Goal: Task Accomplishment & Management: Manage account settings

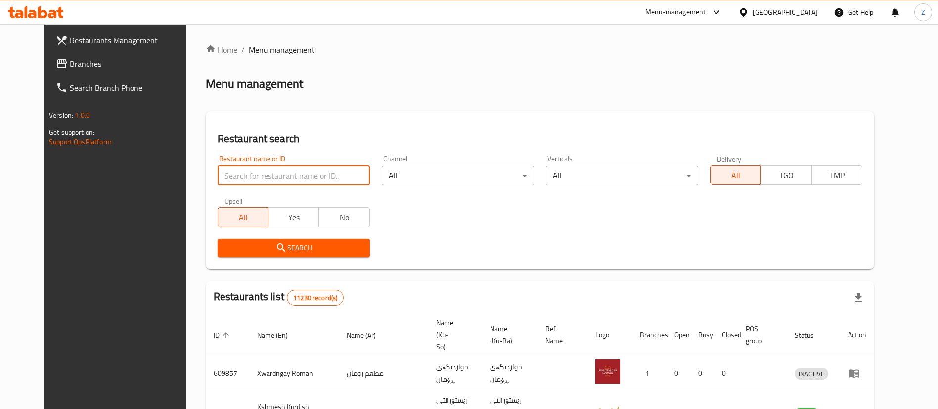
click at [229, 177] on input "search" at bounding box center [294, 176] width 152 height 20
type input "أبو العبد"
click button "Search" at bounding box center [294, 248] width 152 height 18
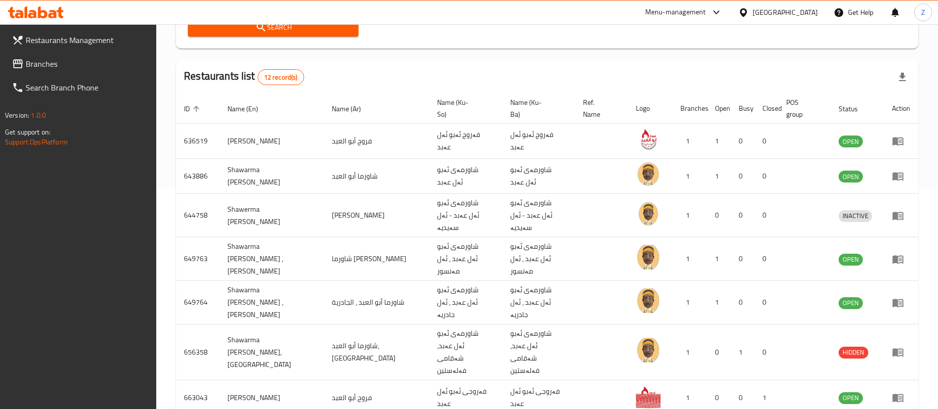
scroll to position [340, 0]
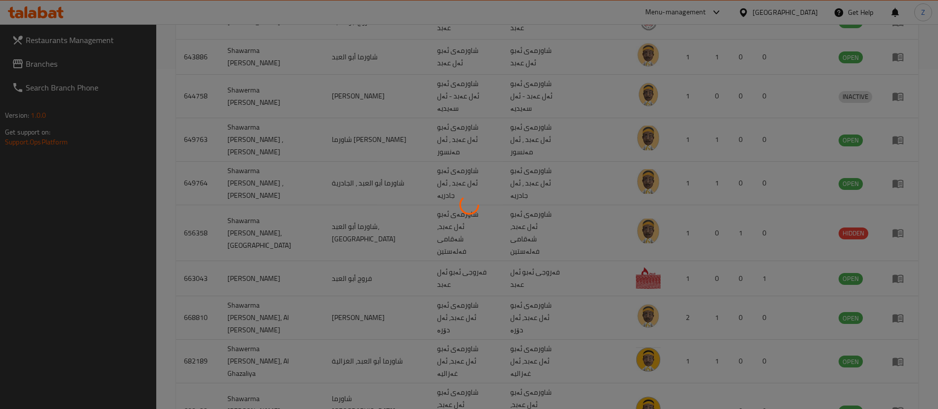
scroll to position [59, 0]
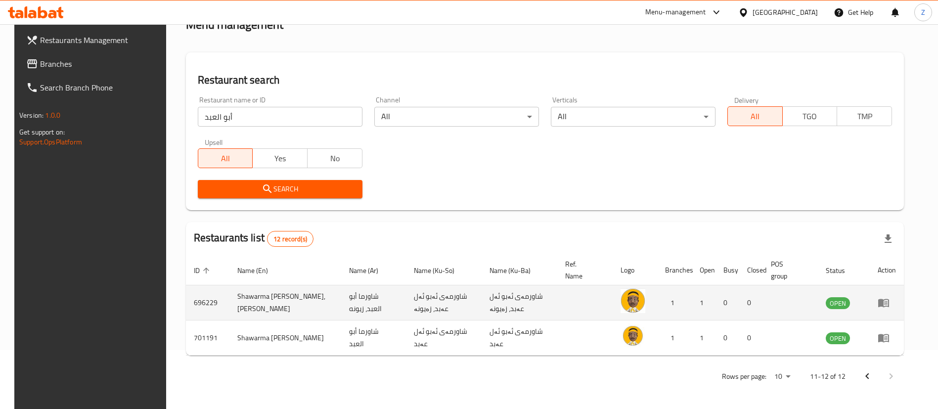
click at [890, 299] on icon "enhanced table" at bounding box center [884, 303] width 12 height 12
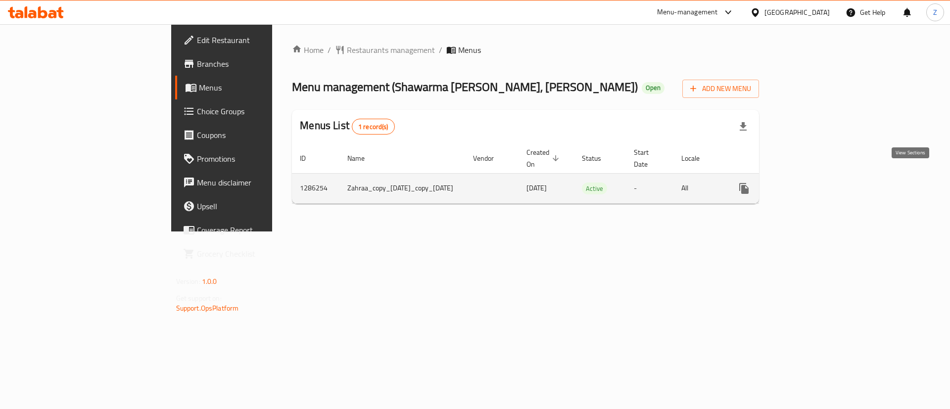
click at [820, 184] on icon "enhanced table" at bounding box center [815, 188] width 9 height 9
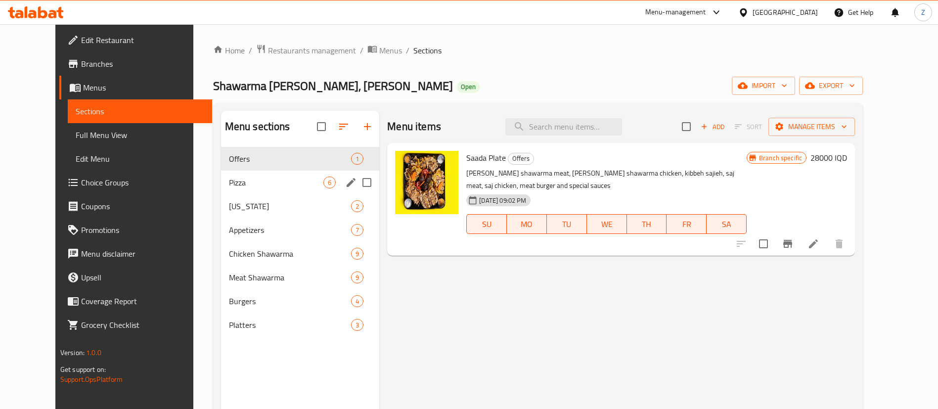
click at [238, 172] on div "Pizza 6" at bounding box center [300, 183] width 159 height 24
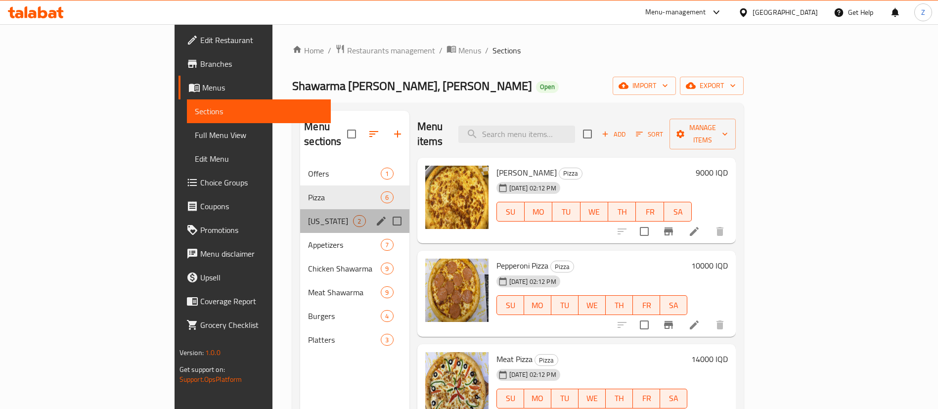
click at [300, 209] on div "[US_STATE] 2" at bounding box center [354, 221] width 109 height 24
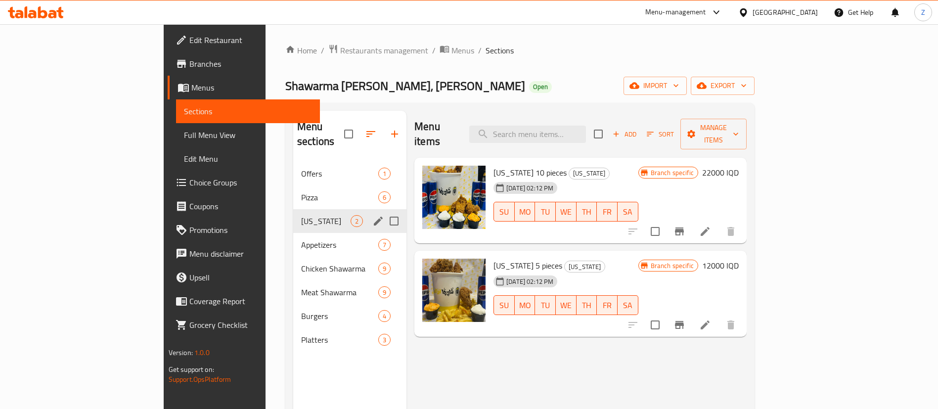
click at [293, 186] on div "Pizza 6" at bounding box center [349, 198] width 113 height 24
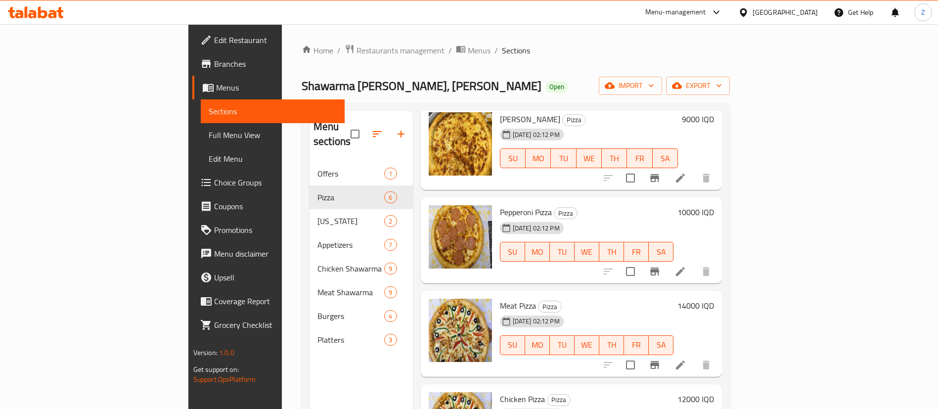
scroll to position [54, 0]
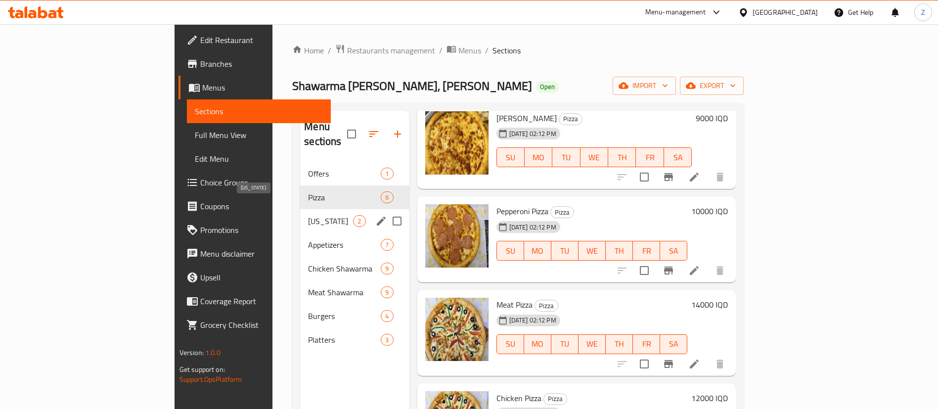
click at [308, 215] on span "[US_STATE]" at bounding box center [330, 221] width 45 height 12
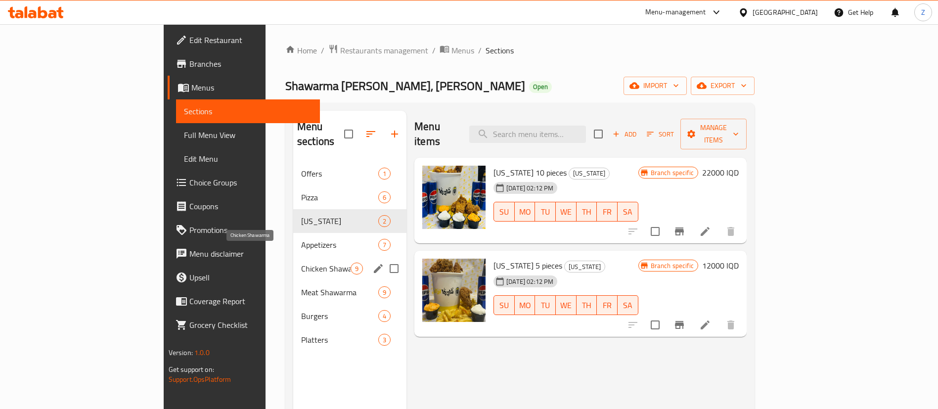
click at [301, 263] on span "Chicken Shawarma" at bounding box center [325, 269] width 49 height 12
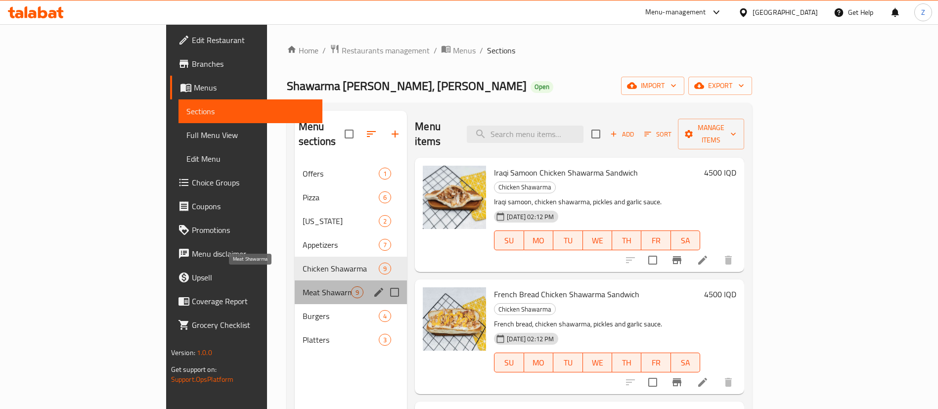
click at [303, 286] on span "Meat Shawarma" at bounding box center [327, 292] width 48 height 12
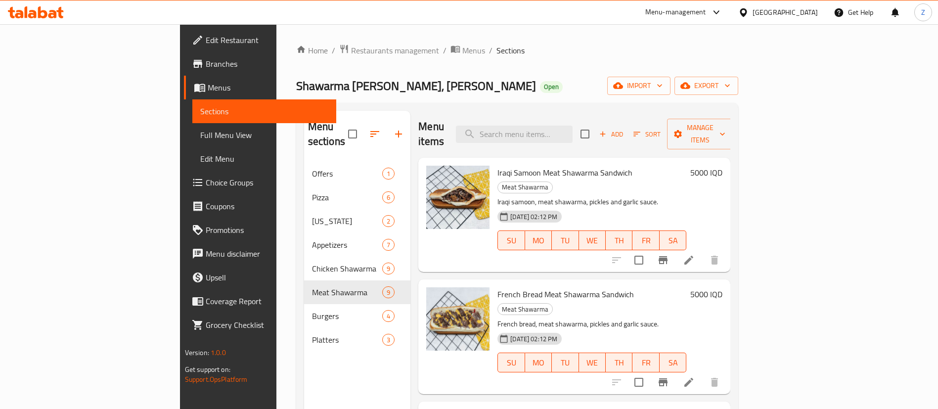
click at [200, 107] on span "Sections" at bounding box center [264, 111] width 129 height 12
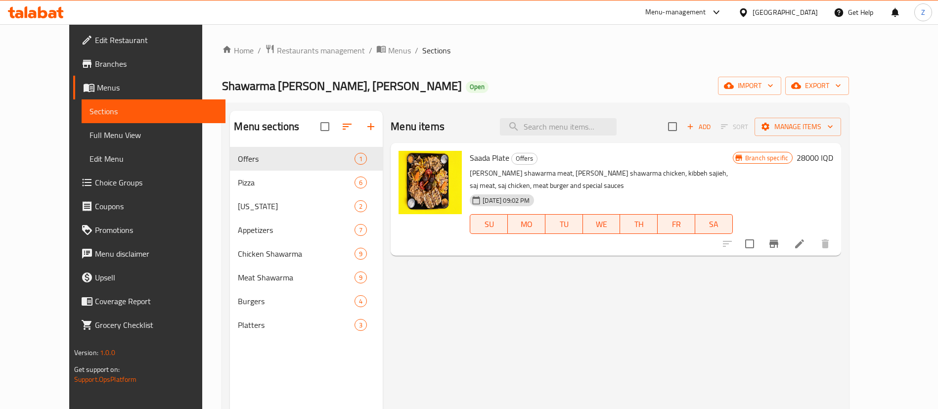
click at [97, 93] on span "Menus" at bounding box center [157, 88] width 121 height 12
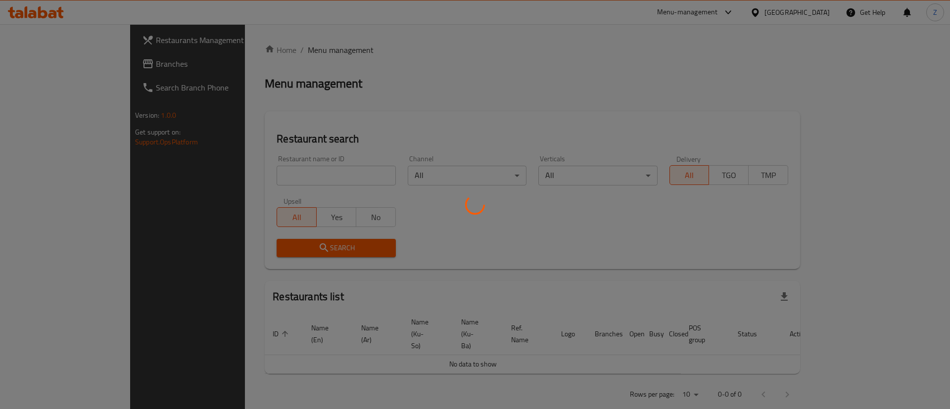
click at [240, 174] on div at bounding box center [475, 204] width 950 height 409
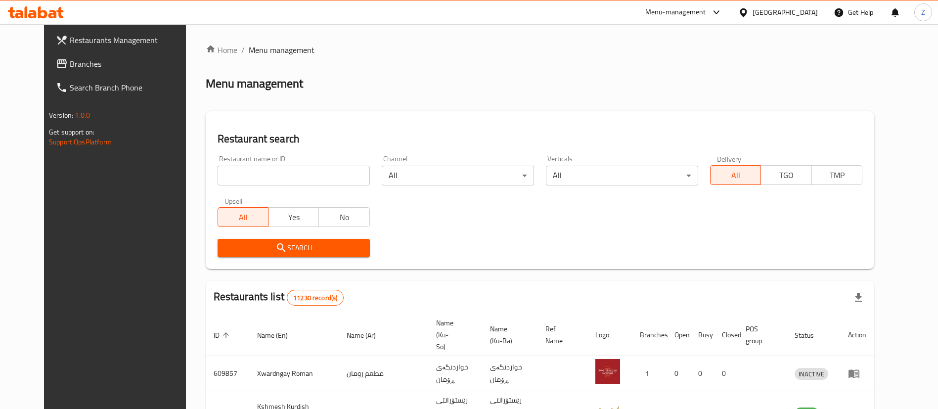
click at [250, 177] on input "search" at bounding box center [294, 176] width 152 height 20
type input "أبو العبد"
click button "Search" at bounding box center [294, 248] width 152 height 18
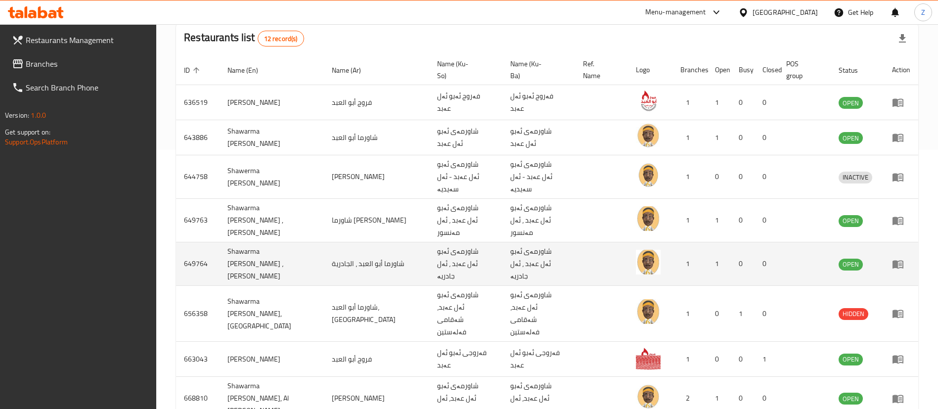
scroll to position [248, 0]
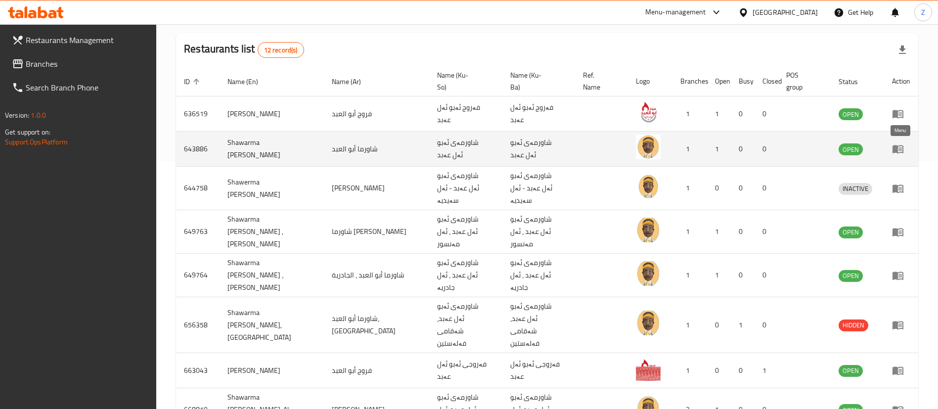
click at [896, 146] on icon "enhanced table" at bounding box center [898, 149] width 11 height 8
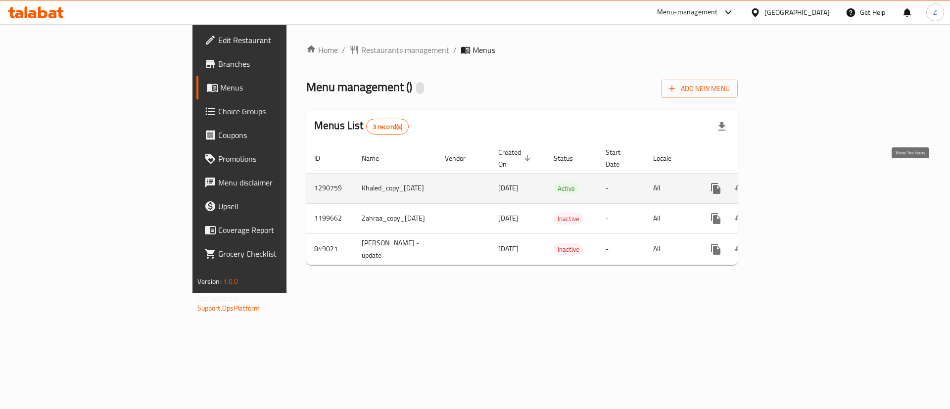
click at [793, 183] on icon "enhanced table" at bounding box center [787, 189] width 12 height 12
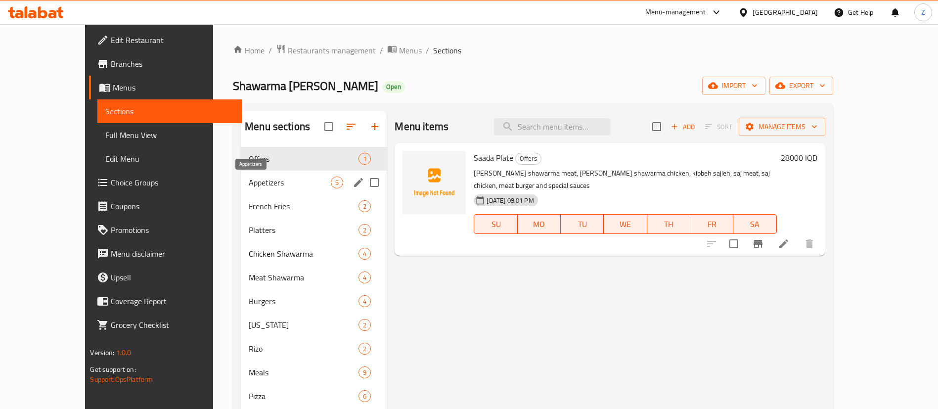
click at [249, 184] on span "Appetizers" at bounding box center [290, 183] width 82 height 12
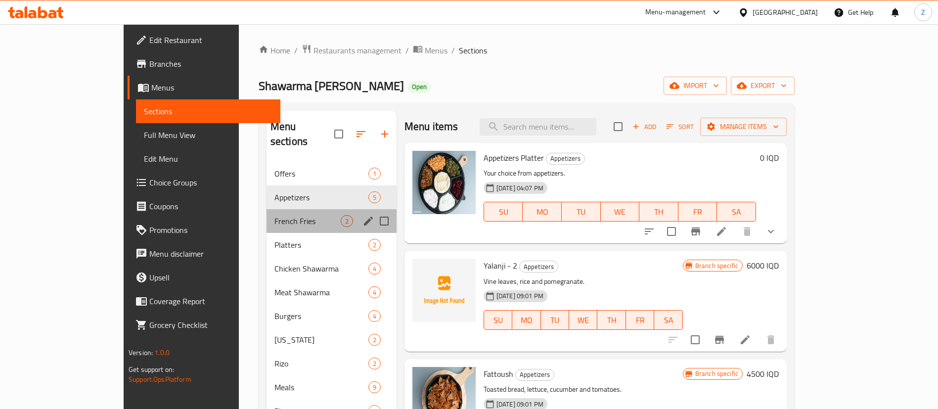
click at [267, 209] on div "French Fries 2" at bounding box center [332, 221] width 130 height 24
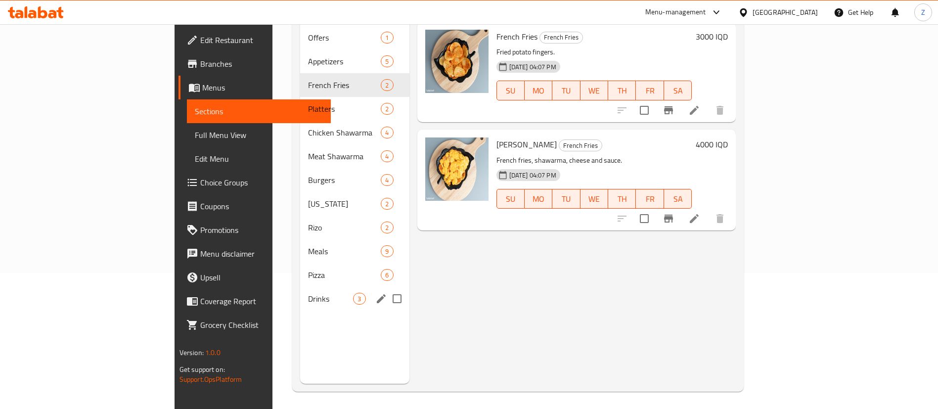
scroll to position [139, 0]
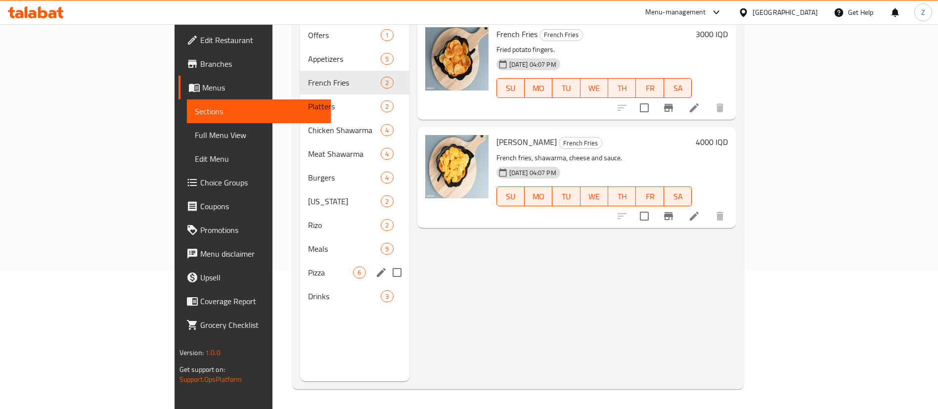
click at [300, 261] on div "Pizza 6" at bounding box center [354, 273] width 109 height 24
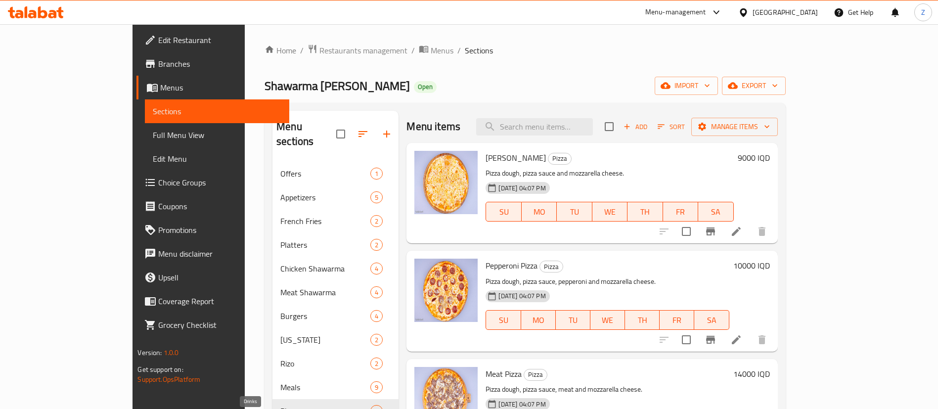
scroll to position [100, 0]
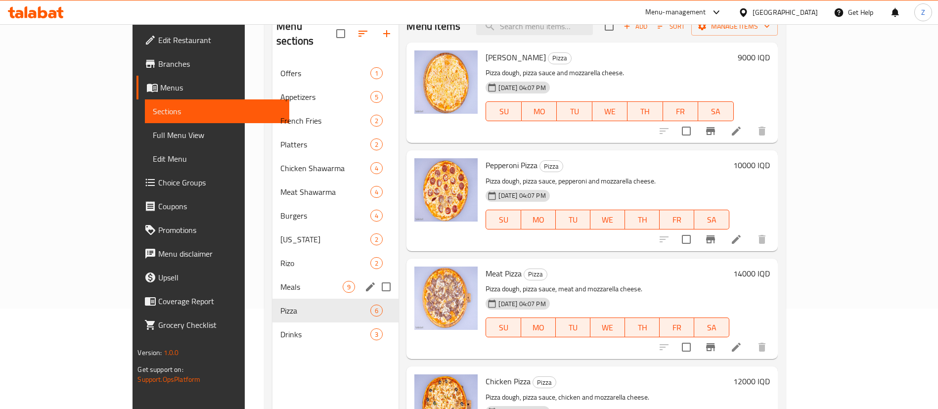
click at [281, 281] on span "Meals" at bounding box center [312, 287] width 62 height 12
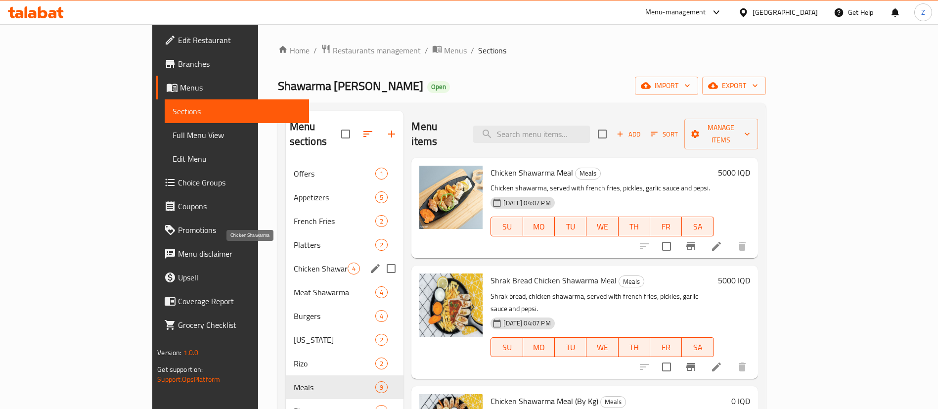
click at [294, 263] on span "Chicken Shawarma" at bounding box center [321, 269] width 54 height 12
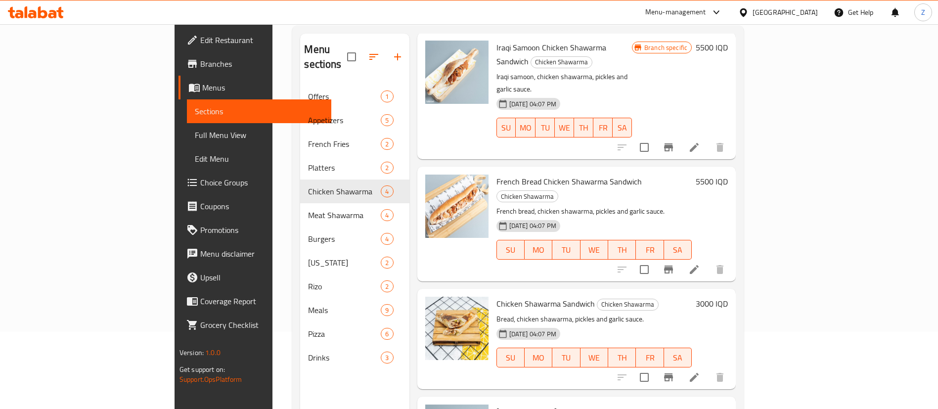
scroll to position [139, 0]
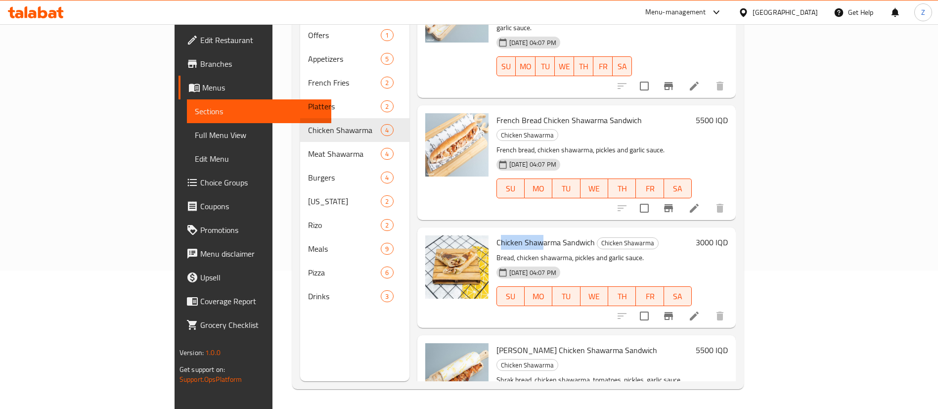
drag, startPoint x: 457, startPoint y: 184, endPoint x: 501, endPoint y: 189, distance: 44.9
click at [501, 235] on span "Chicken Shawarma Sandwich" at bounding box center [546, 242] width 98 height 15
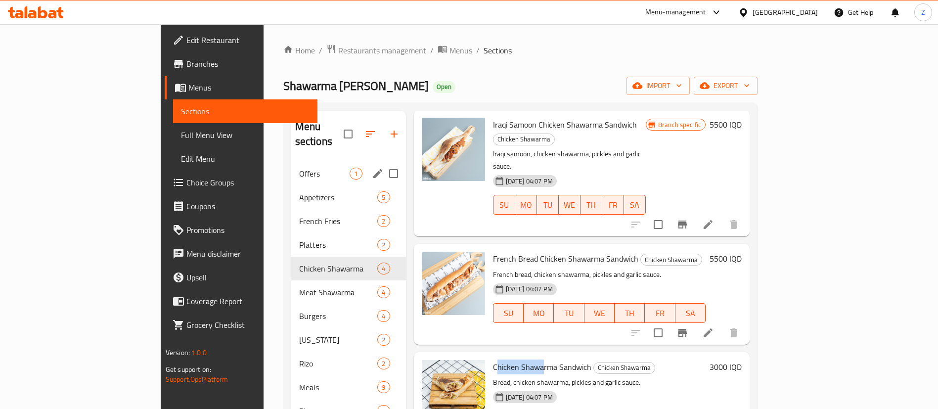
scroll to position [40, 0]
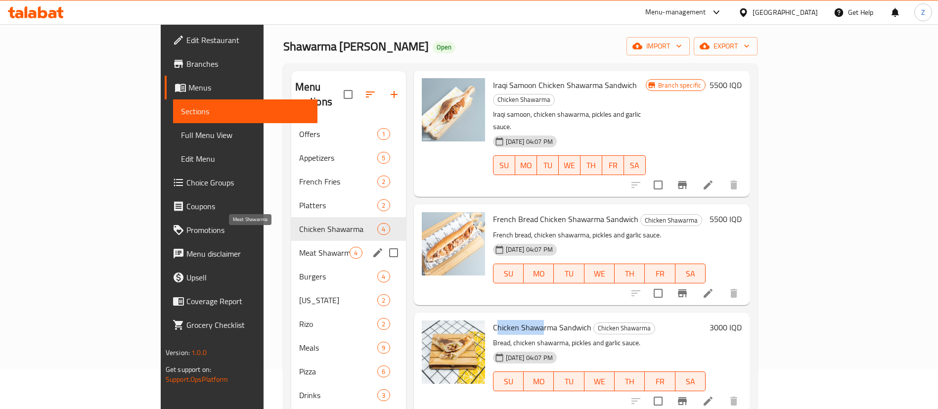
click at [299, 247] on span "Meat Shawarma" at bounding box center [324, 253] width 51 height 12
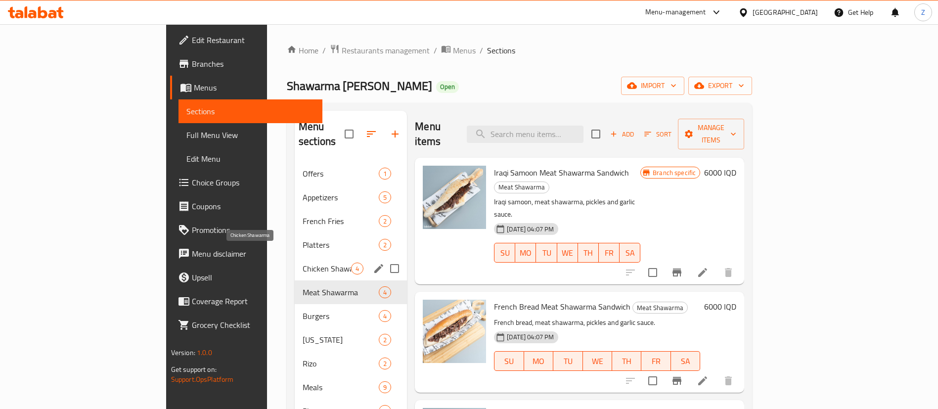
click at [303, 263] on span "Chicken Shawarma" at bounding box center [327, 269] width 48 height 12
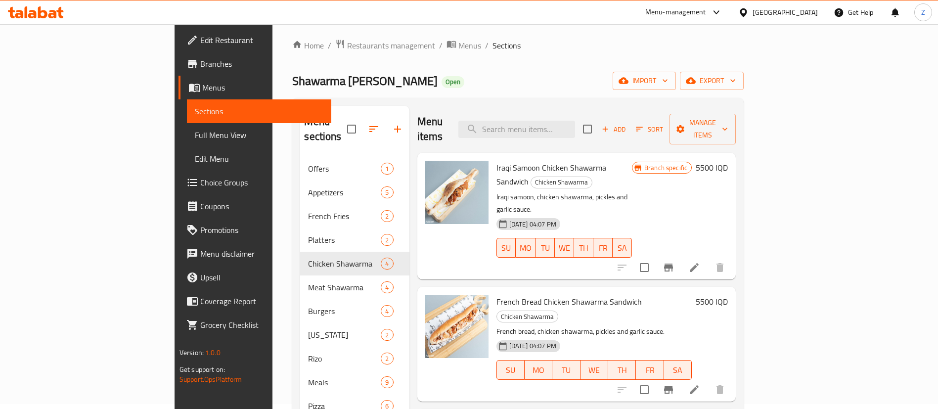
scroll to position [48, 0]
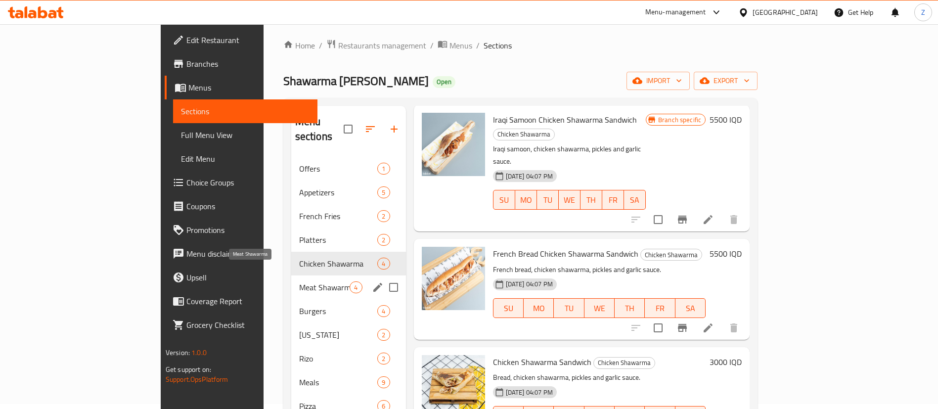
click at [299, 281] on span "Meat Shawarma" at bounding box center [324, 287] width 51 height 12
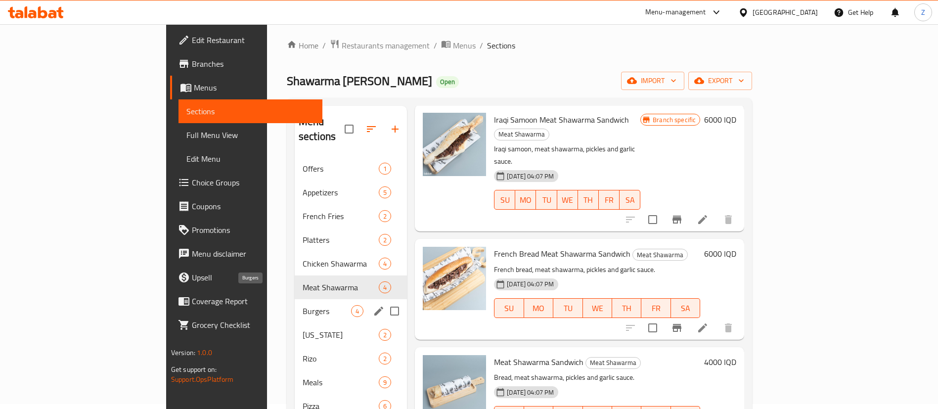
click at [303, 305] on span "Burgers" at bounding box center [327, 311] width 48 height 12
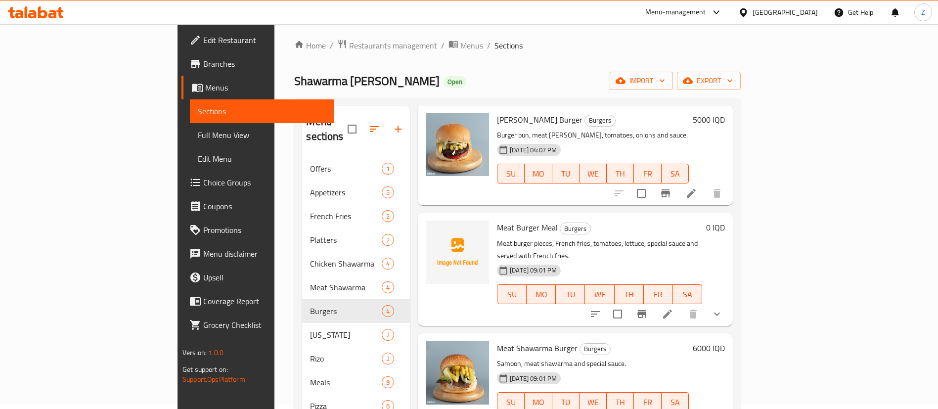
scroll to position [139, 0]
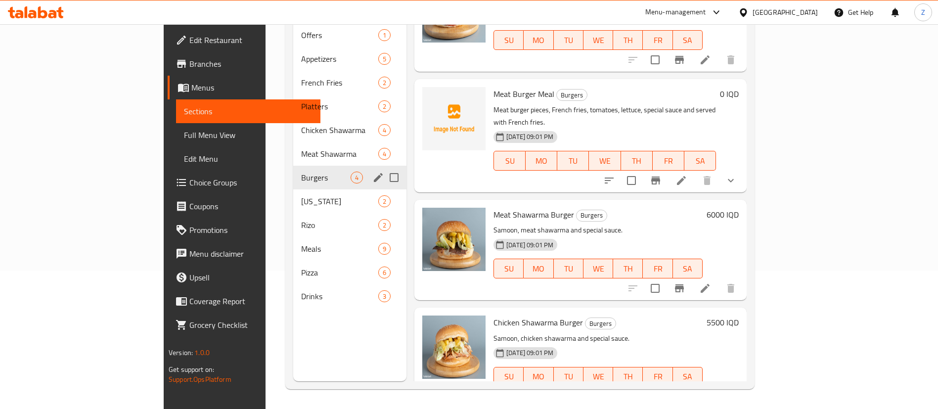
click at [301, 195] on span "[US_STATE]" at bounding box center [339, 201] width 77 height 12
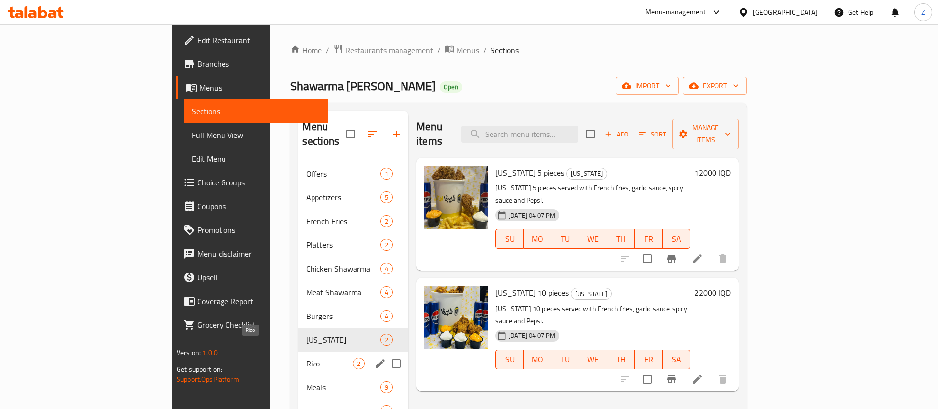
click at [306, 358] on span "Rizo" at bounding box center [329, 364] width 47 height 12
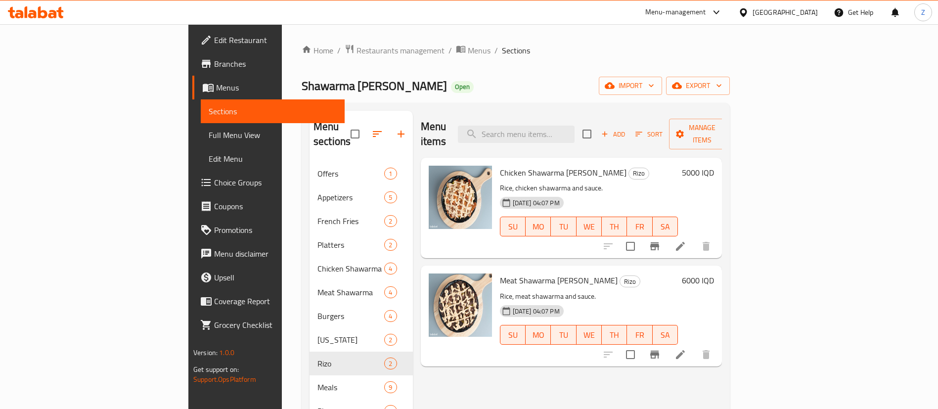
scroll to position [139, 0]
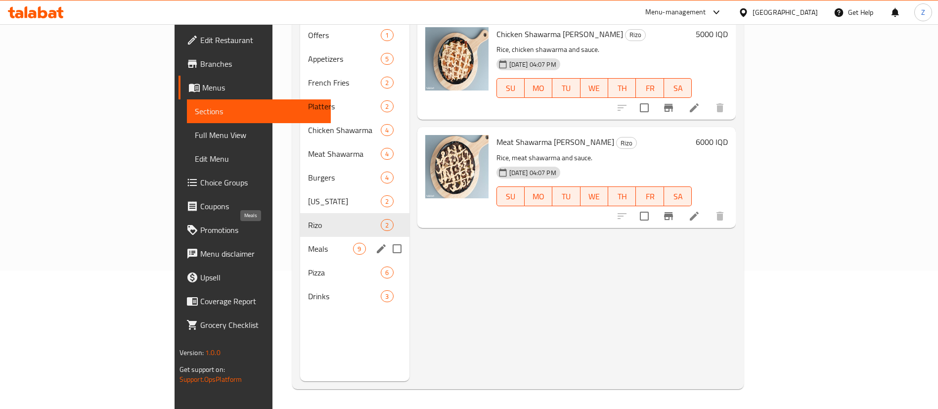
click at [308, 243] on span "Meals" at bounding box center [330, 249] width 45 height 12
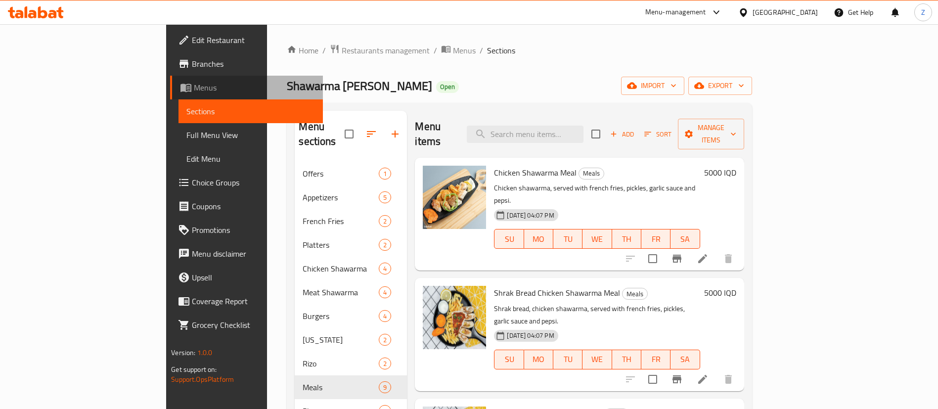
click at [194, 82] on span "Menus" at bounding box center [254, 88] width 121 height 12
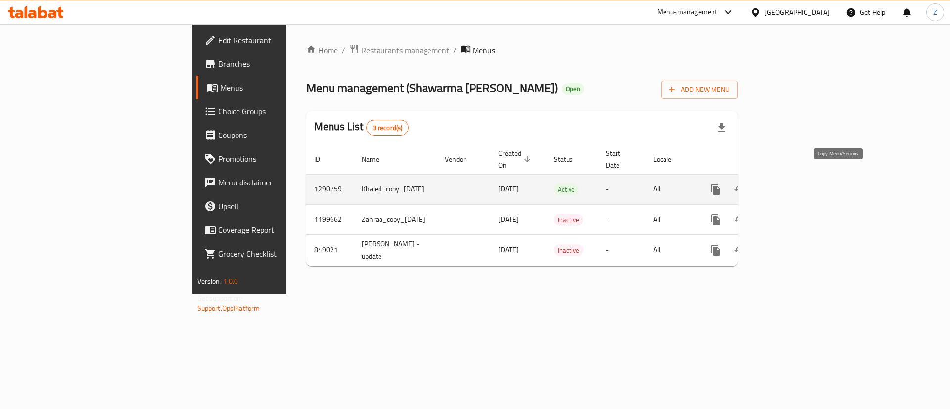
click at [720, 184] on icon "more" at bounding box center [715, 189] width 9 height 11
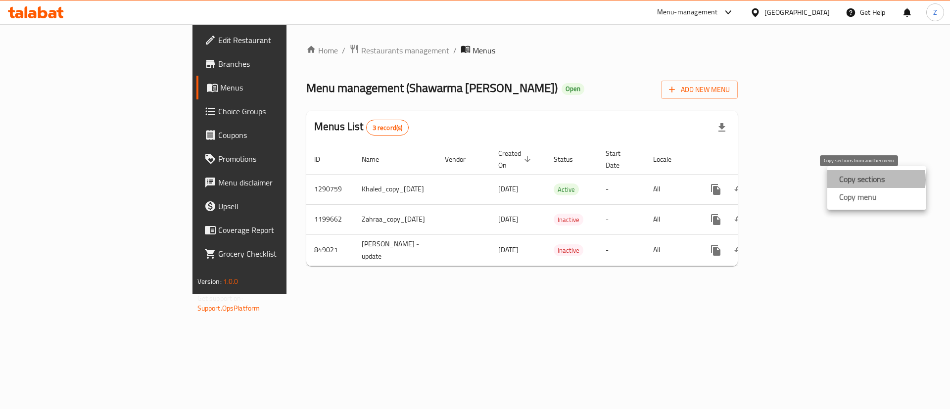
click at [872, 180] on strong "Copy sections" at bounding box center [862, 179] width 46 height 12
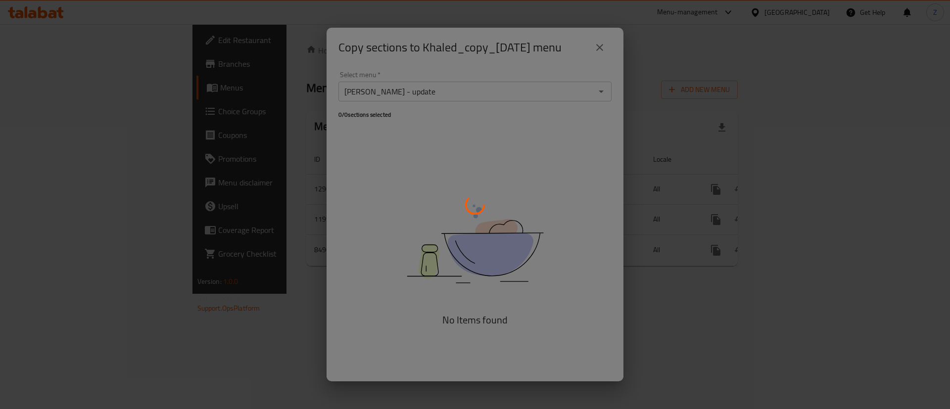
click at [595, 47] on div at bounding box center [475, 204] width 950 height 409
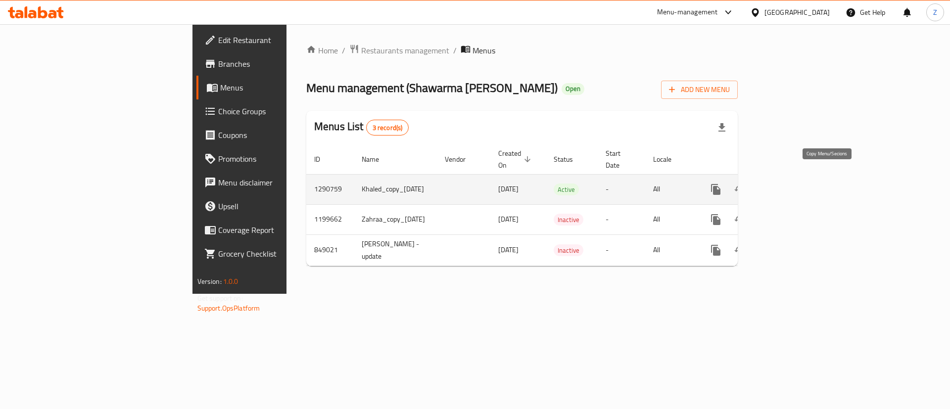
click at [720, 184] on icon "more" at bounding box center [715, 189] width 9 height 11
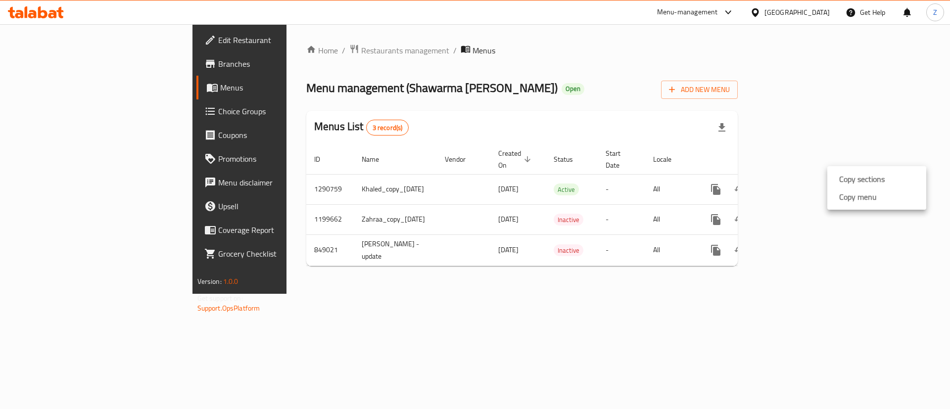
click at [884, 196] on li "Copy menu" at bounding box center [876, 197] width 99 height 18
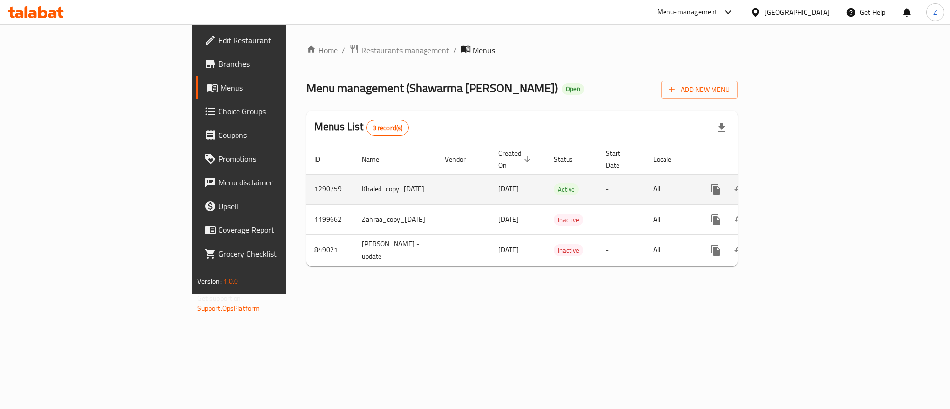
click at [722, 184] on icon "more" at bounding box center [716, 190] width 12 height 12
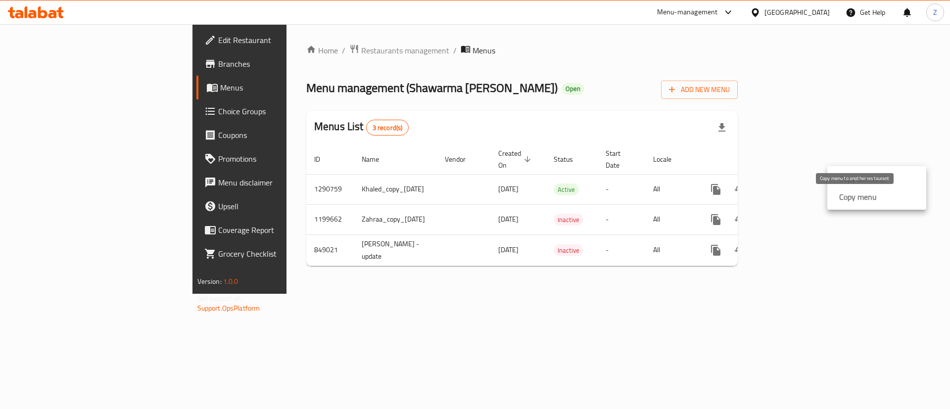
click at [851, 200] on strong "Copy menu" at bounding box center [858, 197] width 38 height 12
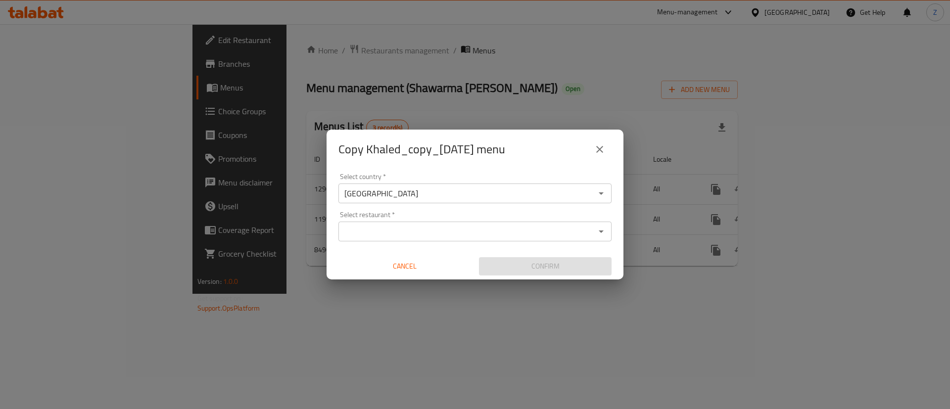
click at [383, 234] on input "Select restaurant   *" at bounding box center [466, 232] width 251 height 14
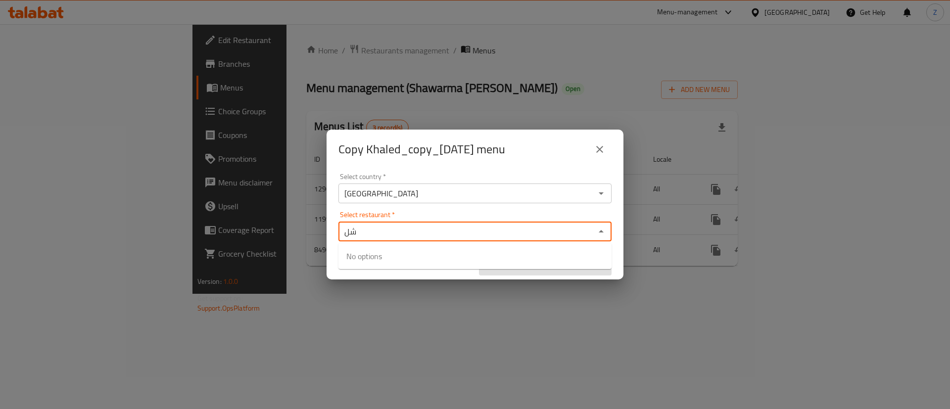
type input "ش"
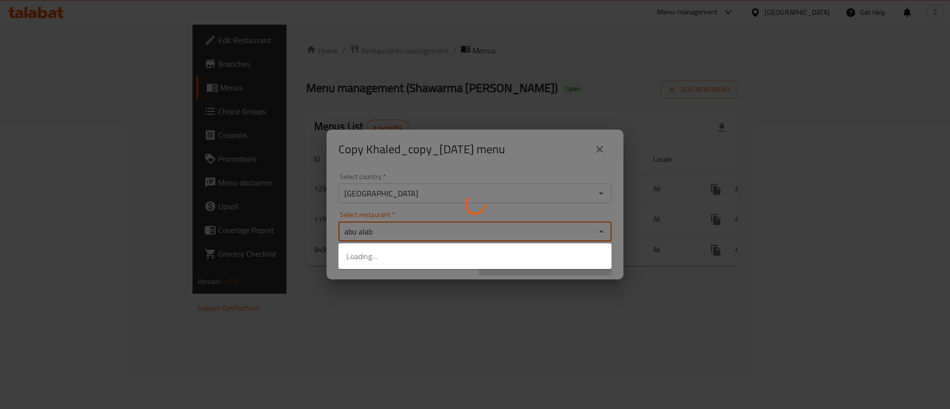
type input "[PERSON_NAME]"
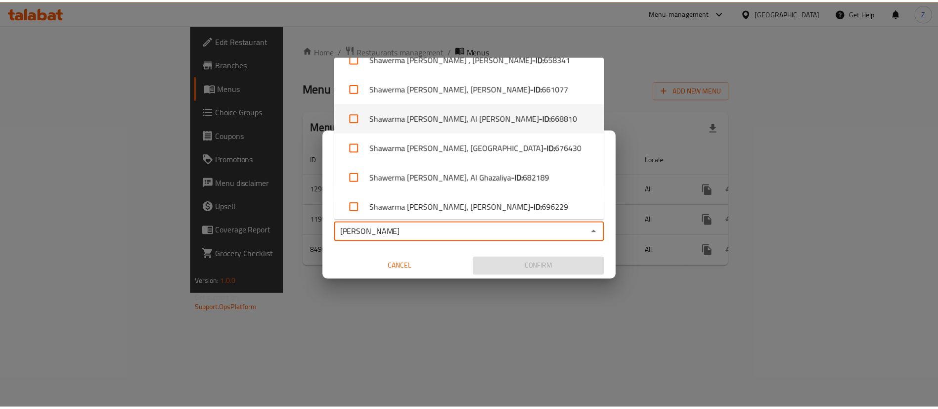
scroll to position [141, 0]
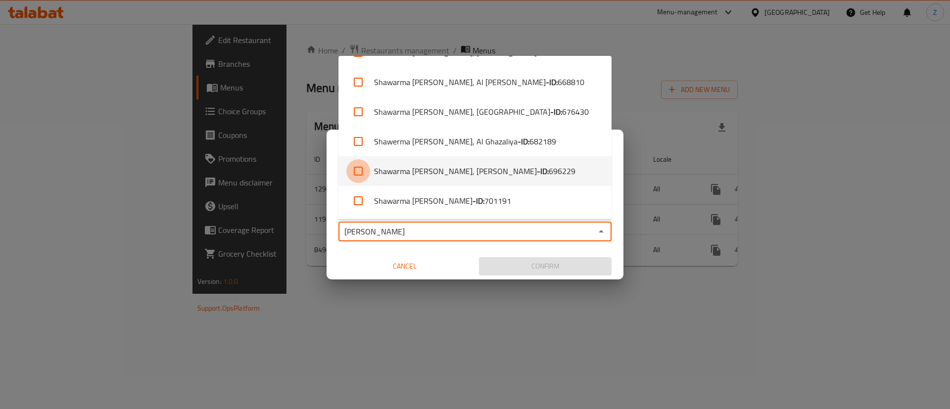
click at [361, 170] on input "checkbox" at bounding box center [358, 171] width 24 height 24
checkbox input "true"
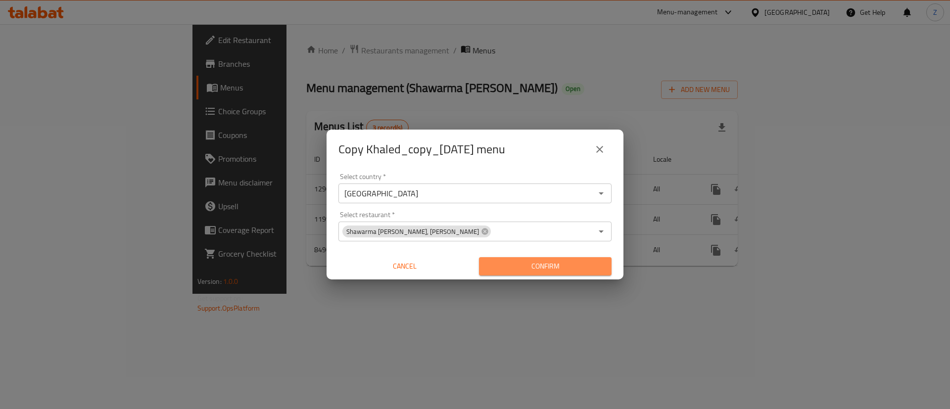
click at [539, 272] on span "Confirm" at bounding box center [545, 266] width 117 height 12
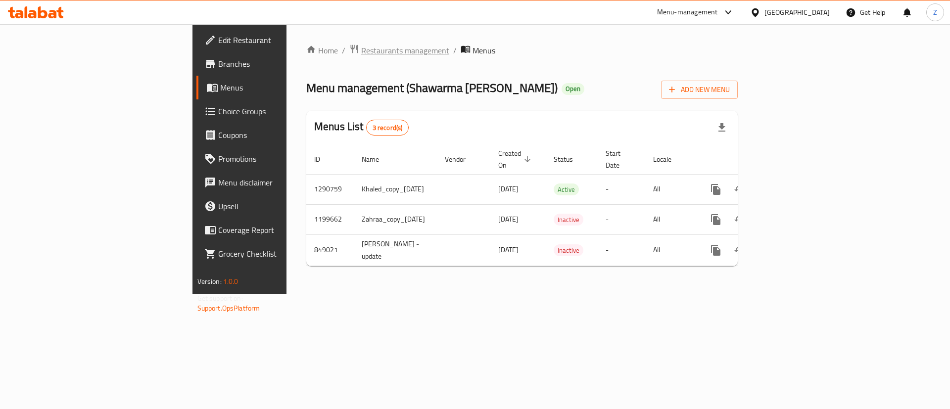
click at [361, 49] on span "Restaurants management" at bounding box center [405, 51] width 88 height 12
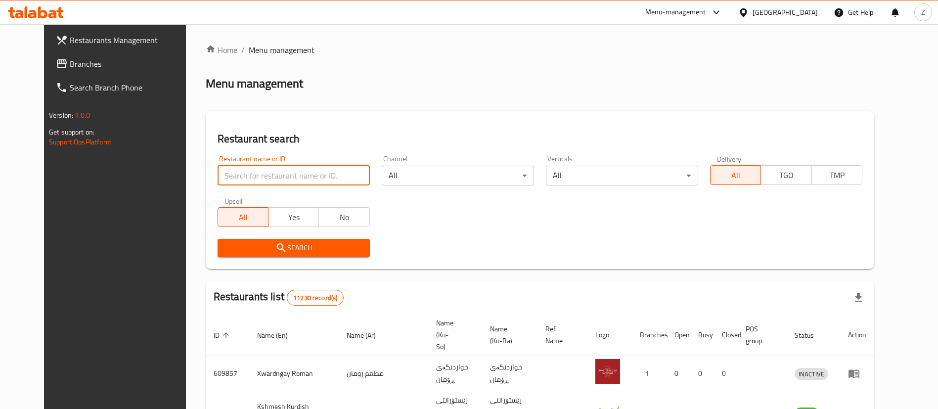
click at [218, 181] on input "search" at bounding box center [294, 176] width 152 height 20
type input "[PERSON_NAME]"
click button "Search" at bounding box center [294, 248] width 152 height 18
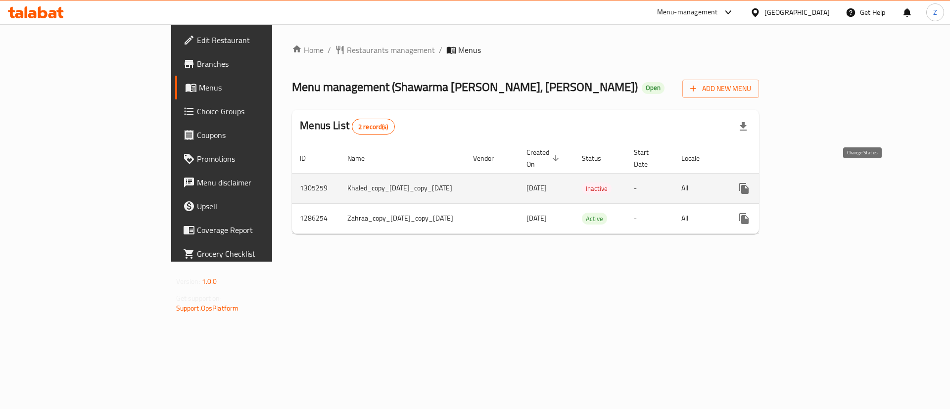
click at [774, 183] on icon "enhanced table" at bounding box center [768, 189] width 12 height 12
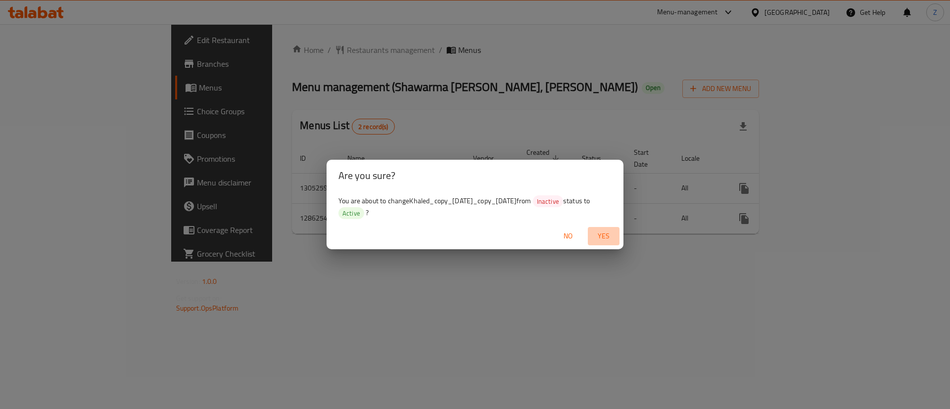
click at [611, 234] on span "Yes" at bounding box center [604, 236] width 24 height 12
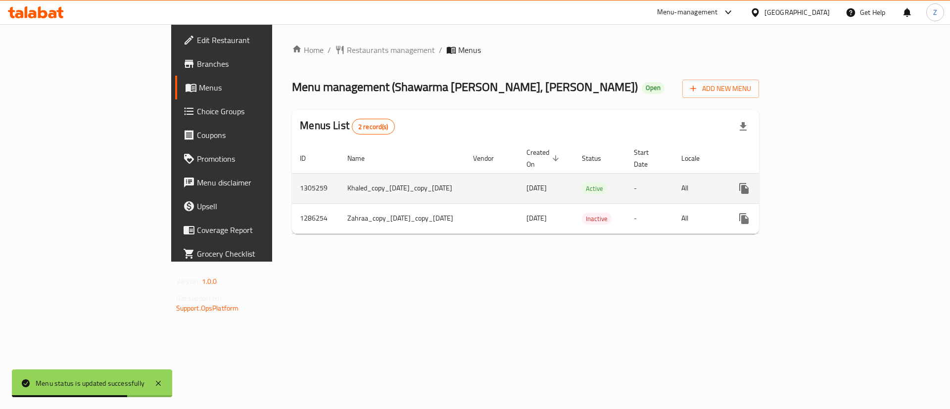
drag, startPoint x: 233, startPoint y: 175, endPoint x: 382, endPoint y: 182, distance: 150.0
click at [382, 182] on td "Khaled_copy_25/05/2025_copy_12/08/2025" at bounding box center [402, 188] width 126 height 30
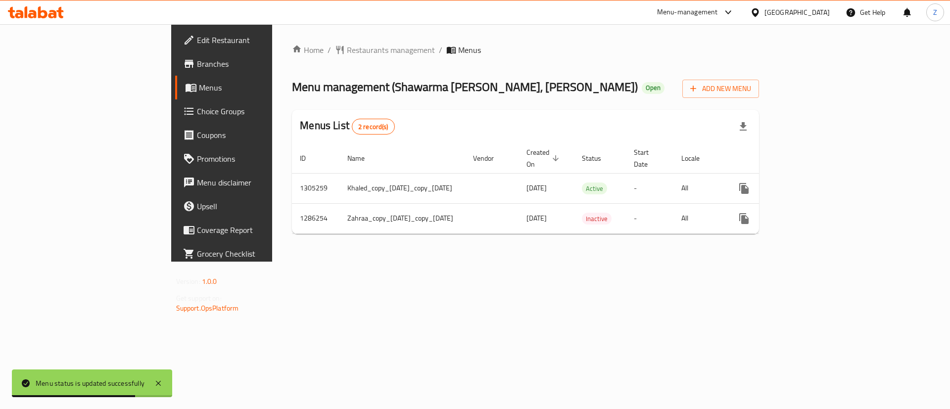
click at [496, 262] on div "Home / Restaurants management / Menus Menu management ( Shawarma Abu Alabd, Zay…" at bounding box center [525, 142] width 507 height 237
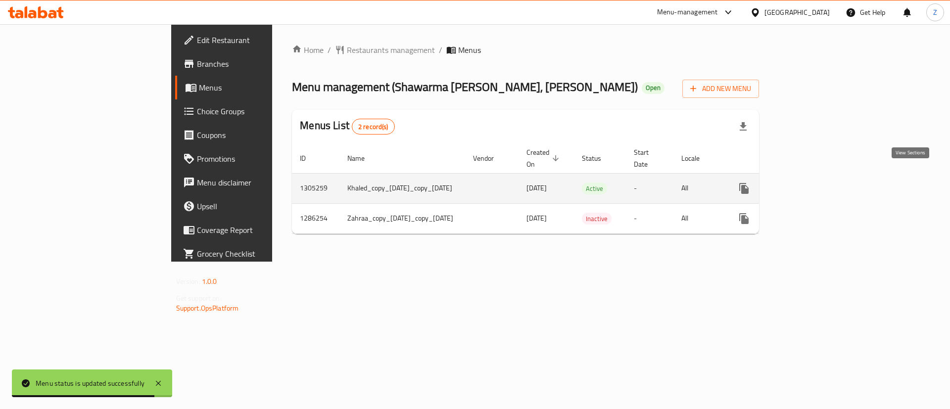
click at [821, 183] on icon "enhanced table" at bounding box center [815, 189] width 12 height 12
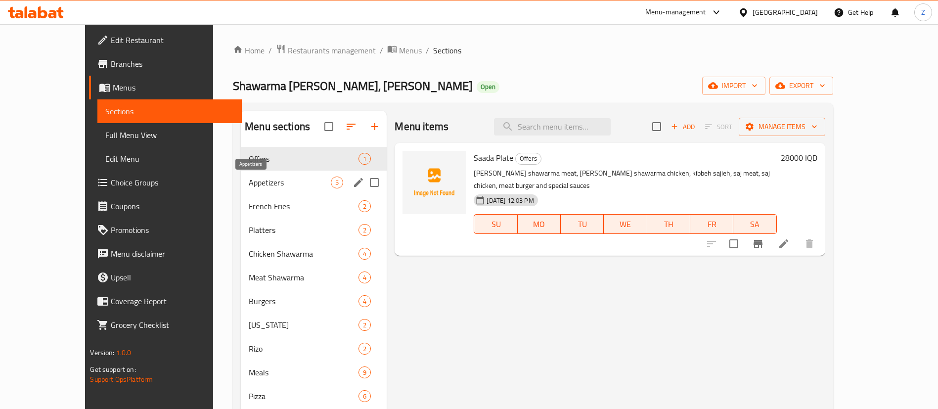
click at [241, 174] on div "Appetizers 5" at bounding box center [314, 183] width 146 height 24
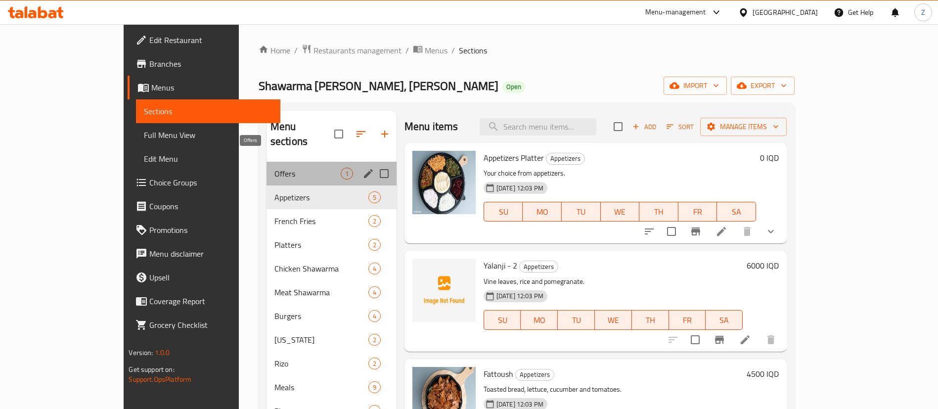
click at [275, 168] on span "Offers" at bounding box center [308, 174] width 66 height 12
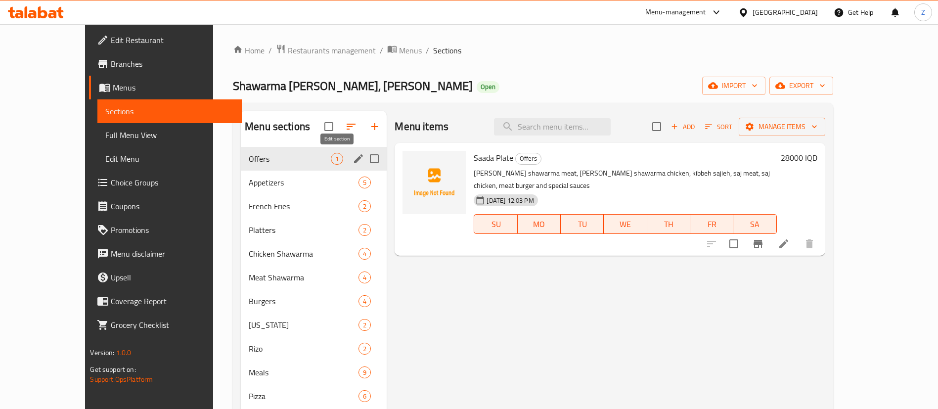
click at [354, 158] on icon "edit" at bounding box center [358, 158] width 9 height 9
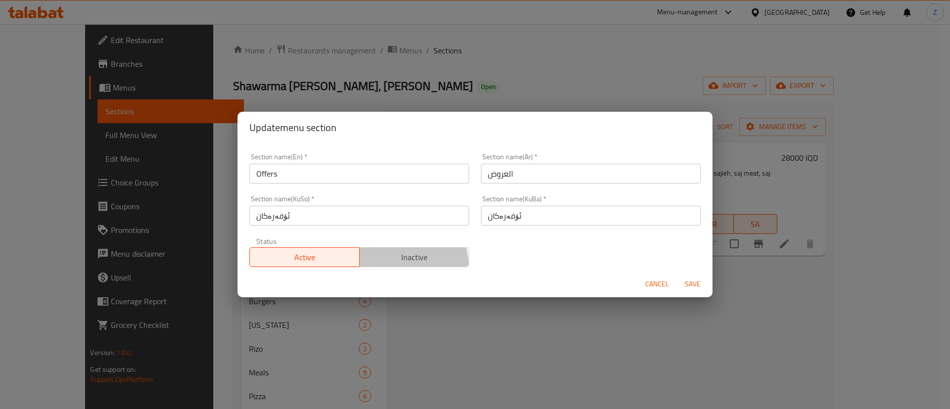
click at [401, 265] on button "Inactive" at bounding box center [414, 257] width 110 height 20
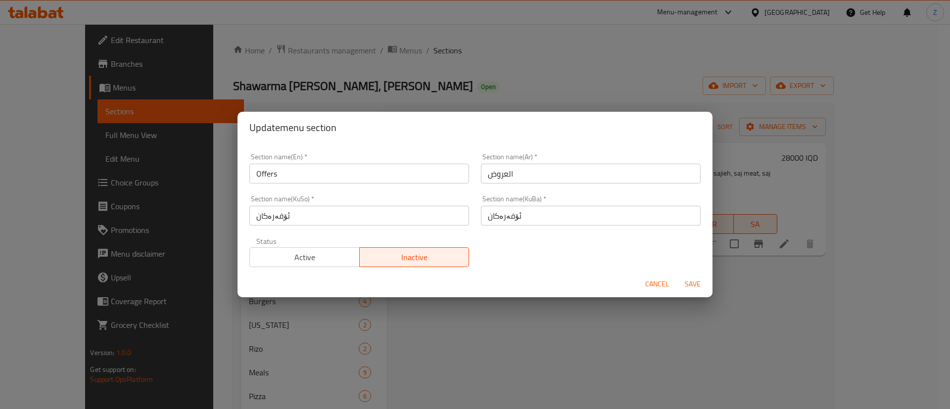
click at [691, 284] on span "Save" at bounding box center [693, 284] width 24 height 12
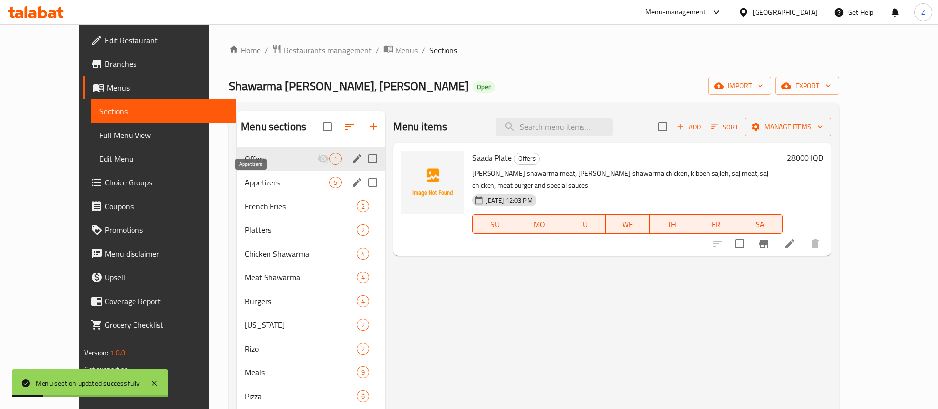
click at [291, 185] on span "Appetizers" at bounding box center [287, 183] width 85 height 12
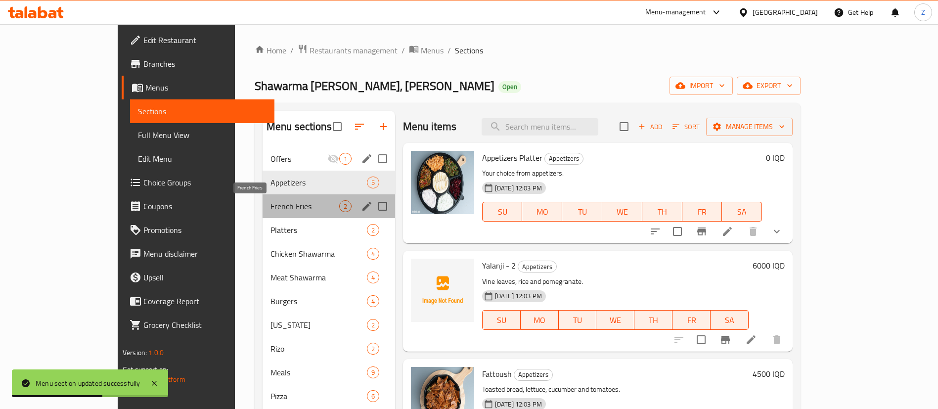
click at [276, 205] on span "French Fries" at bounding box center [305, 206] width 69 height 12
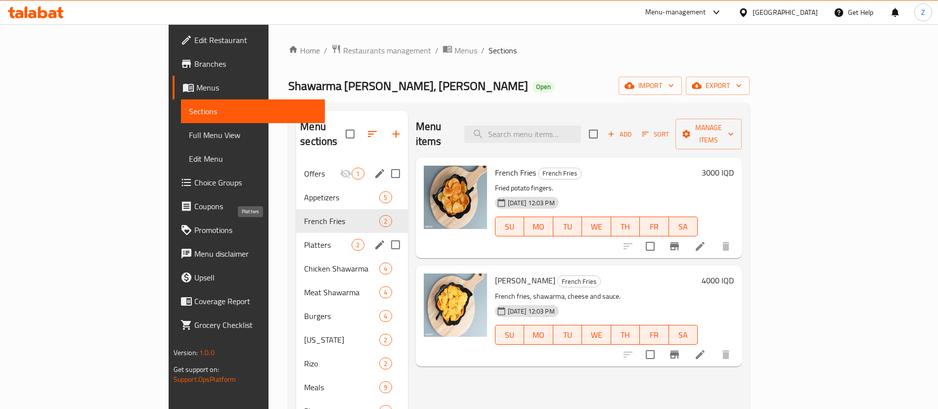
click at [304, 239] on span "Platters" at bounding box center [327, 245] width 47 height 12
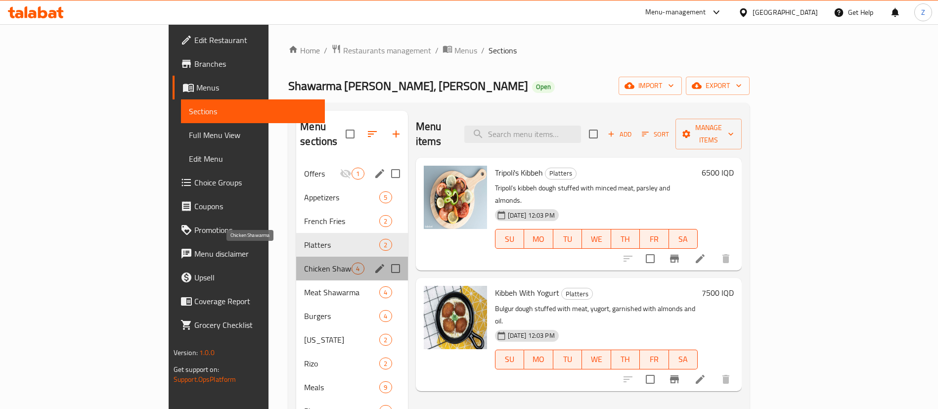
click at [304, 263] on span "Chicken Shawarma" at bounding box center [327, 269] width 47 height 12
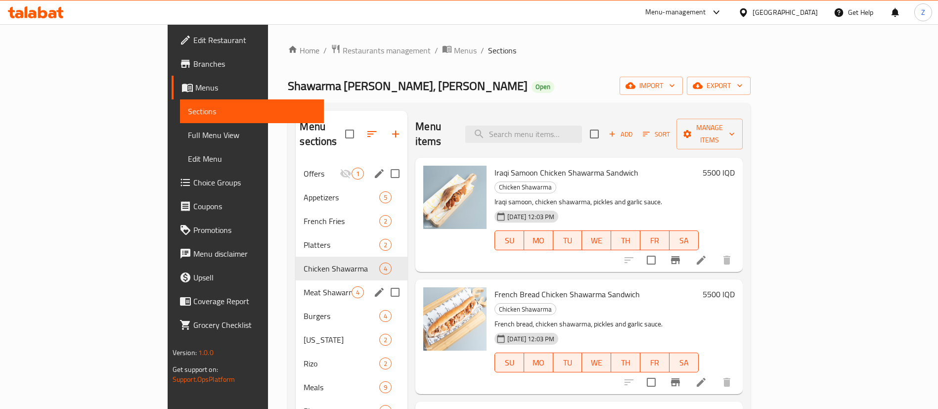
click at [296, 281] on div "Meat Shawarma 4" at bounding box center [352, 293] width 112 height 24
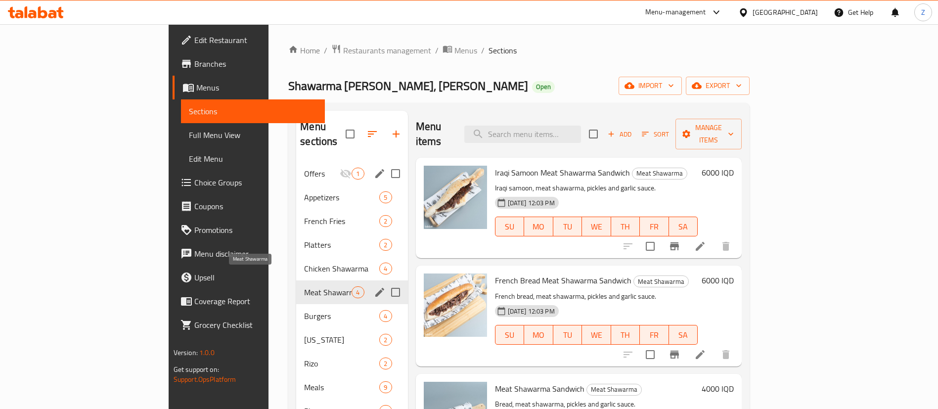
click at [304, 286] on span "Meat Shawarma" at bounding box center [327, 292] width 47 height 12
click at [304, 310] on span "Burgers" at bounding box center [327, 316] width 47 height 12
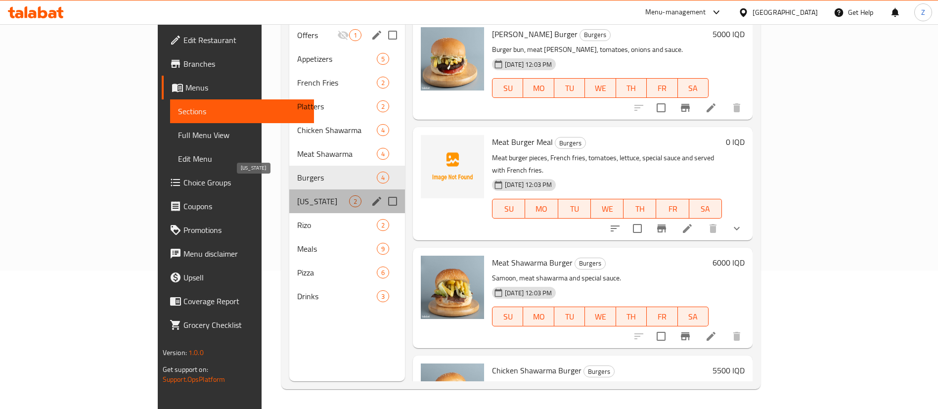
click at [297, 195] on span "[US_STATE]" at bounding box center [323, 201] width 52 height 12
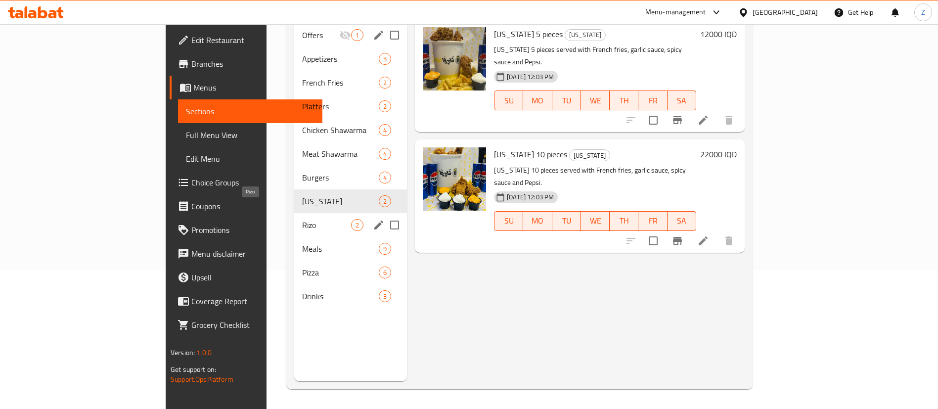
click at [302, 219] on span "Rizo" at bounding box center [326, 225] width 49 height 12
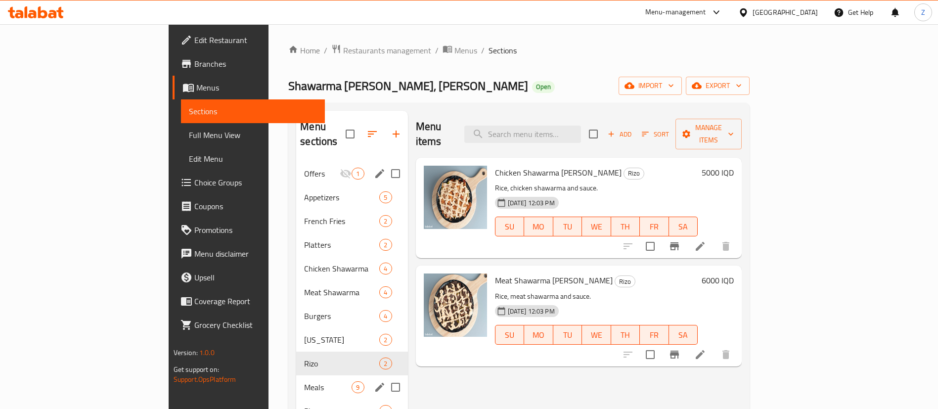
click at [304, 381] on span "Meals" at bounding box center [327, 387] width 47 height 12
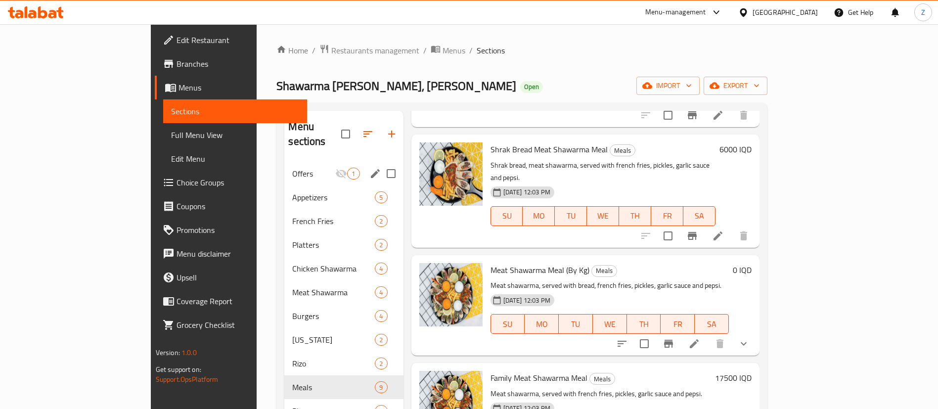
scroll to position [139, 0]
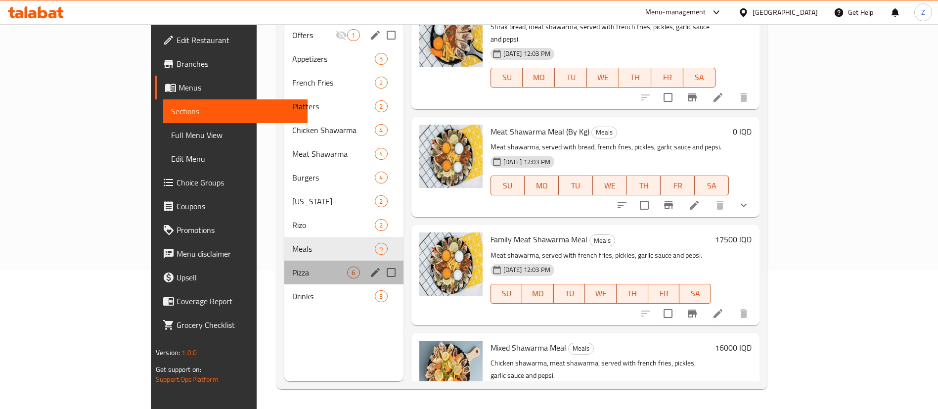
click at [284, 267] on div "Pizza 6" at bounding box center [343, 273] width 119 height 24
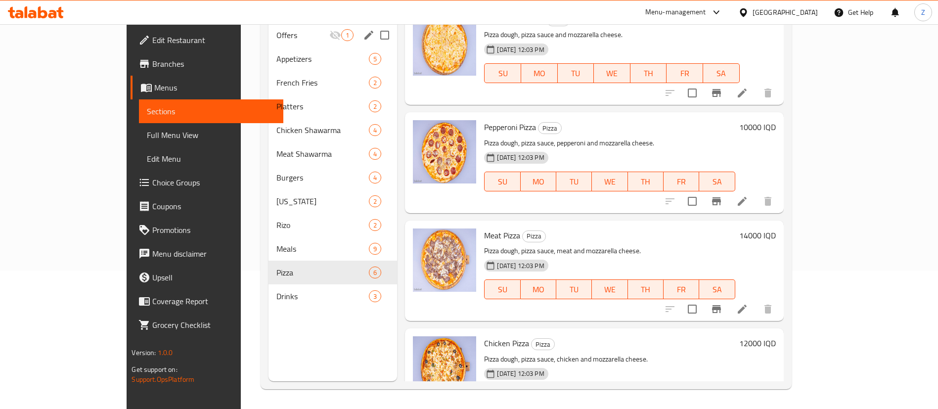
scroll to position [264, 0]
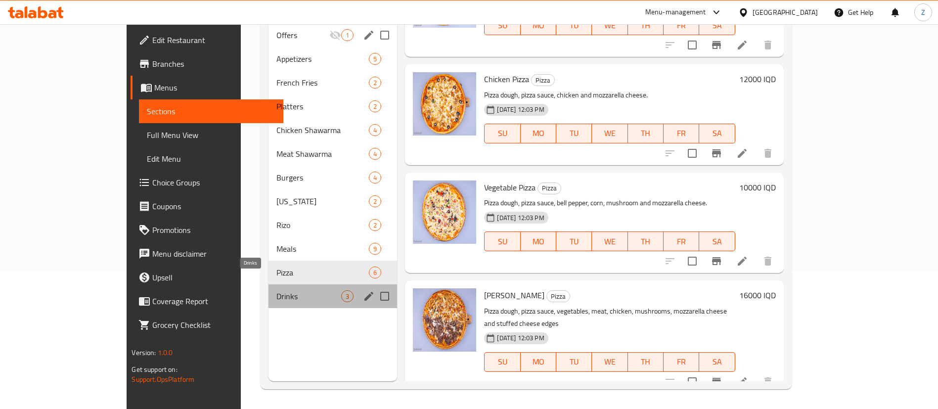
click at [277, 290] on span "Drinks" at bounding box center [309, 296] width 65 height 12
